Goal: Task Accomplishment & Management: Manage account settings

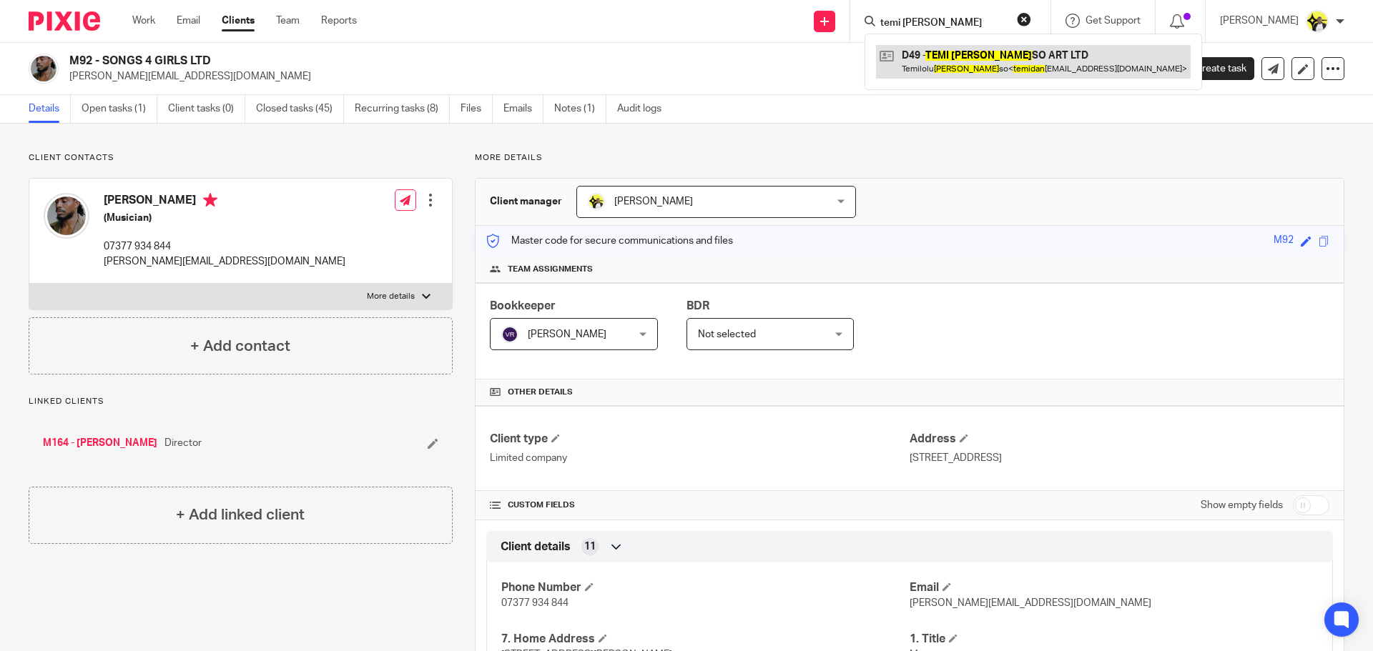
type input "temi dan"
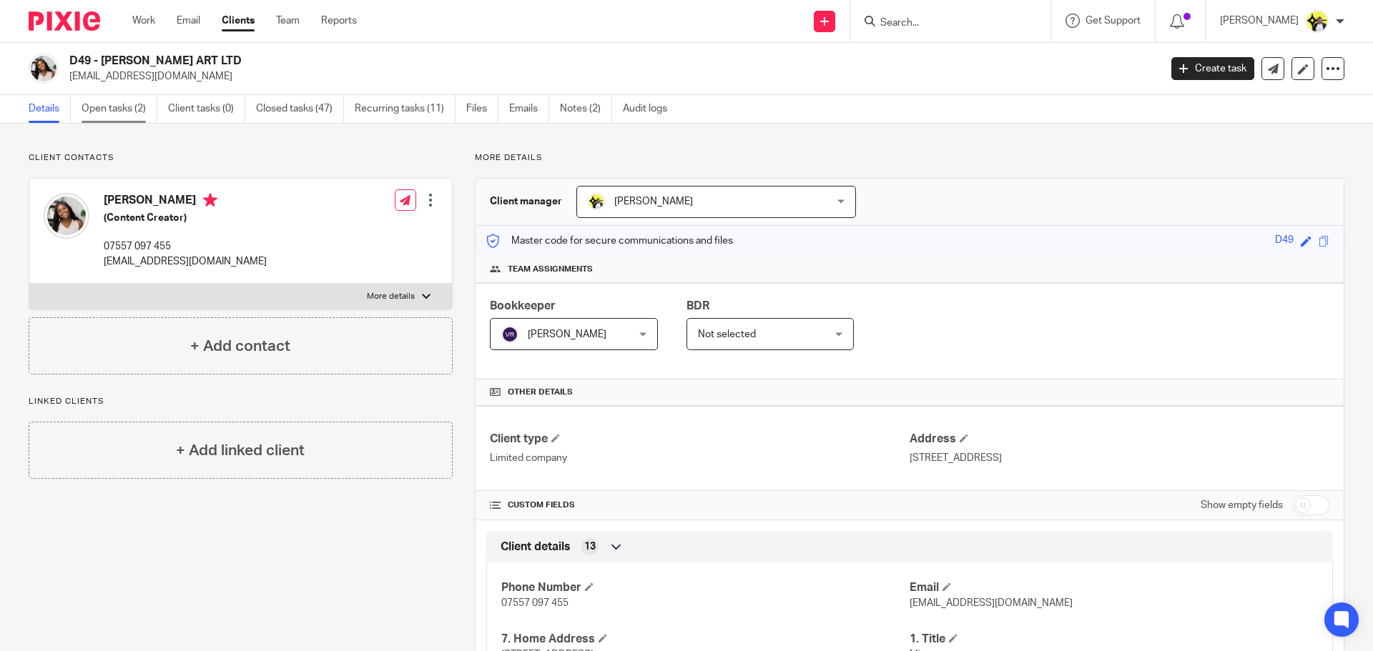
click at [128, 111] on link "Open tasks (2)" at bounding box center [120, 109] width 76 height 28
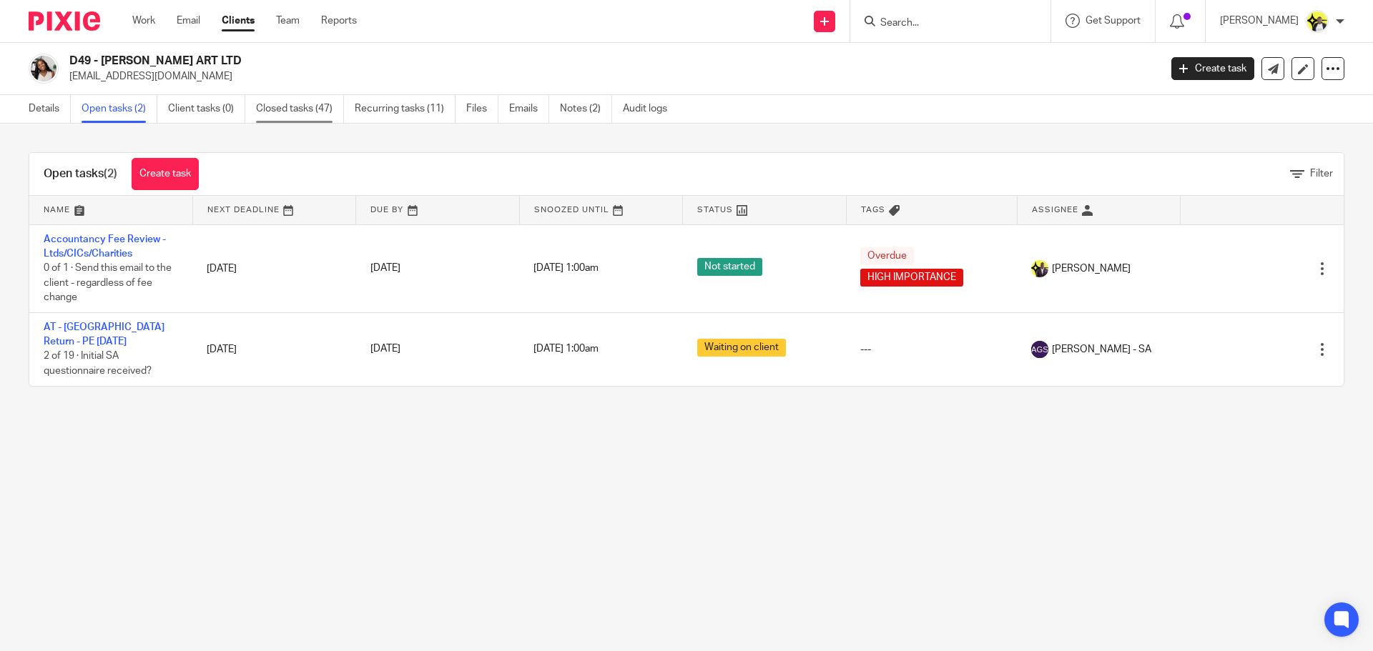
click at [297, 104] on link "Closed tasks (47)" at bounding box center [300, 109] width 88 height 28
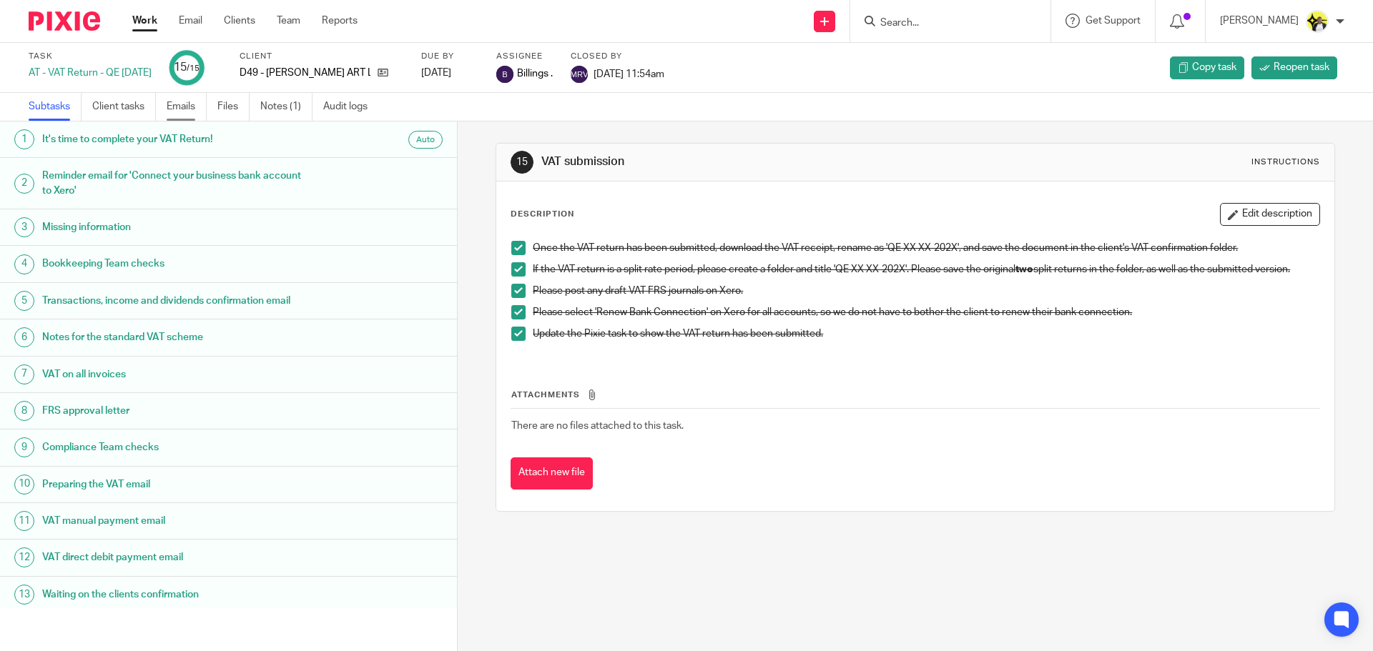
click at [189, 104] on link "Emails" at bounding box center [187, 107] width 40 height 28
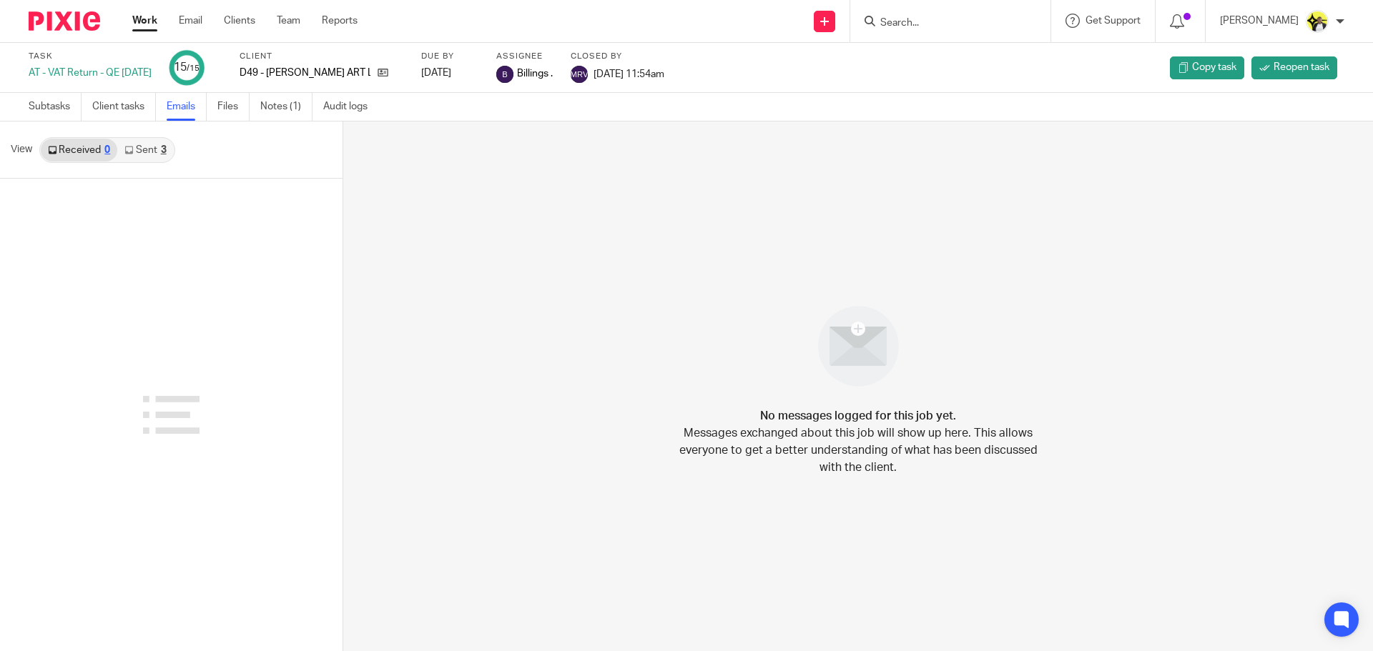
click at [149, 159] on link "Sent 3" at bounding box center [145, 150] width 56 height 23
